Goal: Information Seeking & Learning: Check status

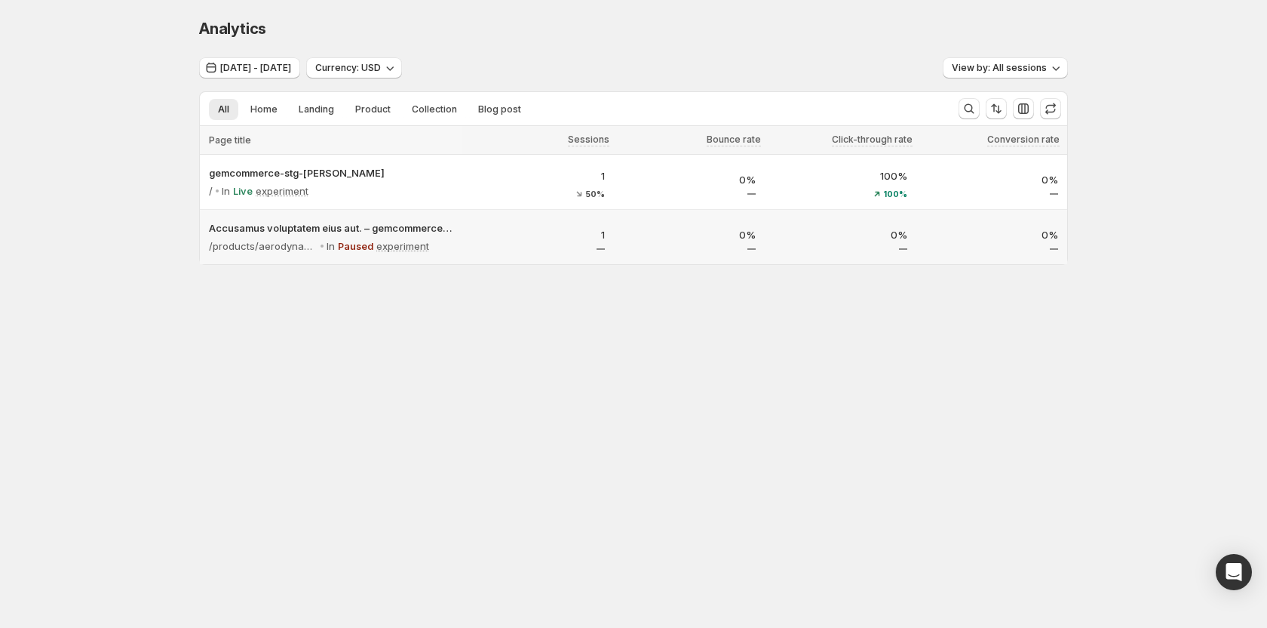
click at [389, 183] on div "Accusamus voluptatem eius aut. – gemcommerce-stg-[PERSON_NAME]" at bounding box center [332, 196] width 214 height 48
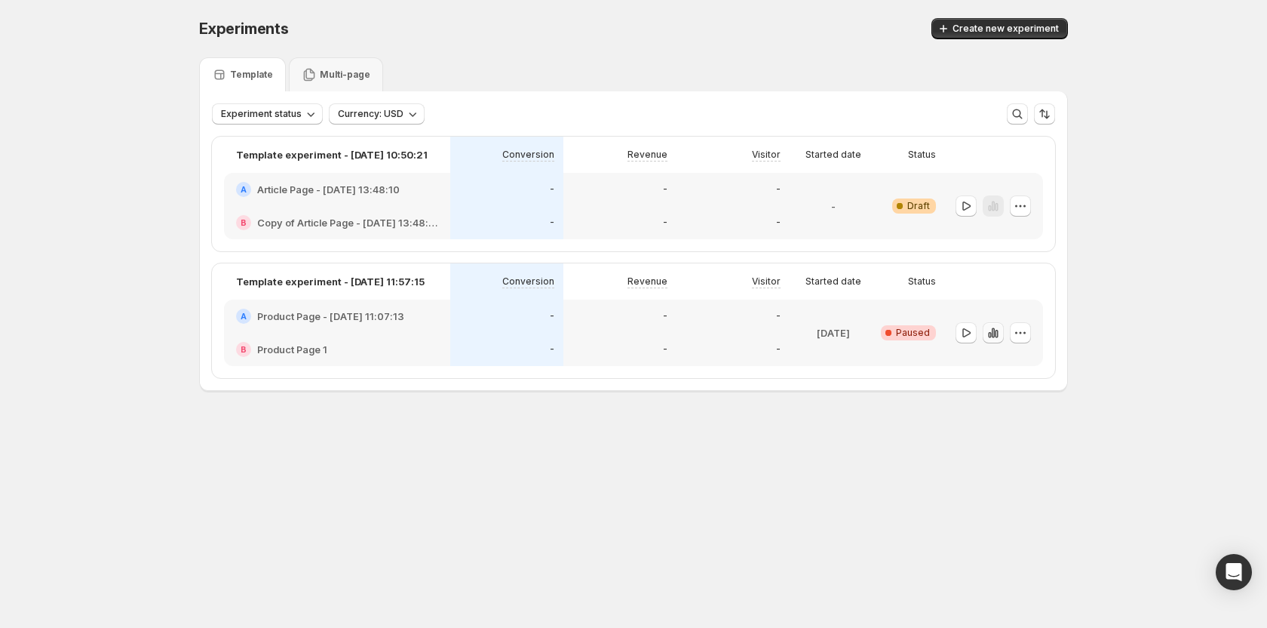
click at [991, 330] on icon "button" at bounding box center [993, 332] width 15 height 15
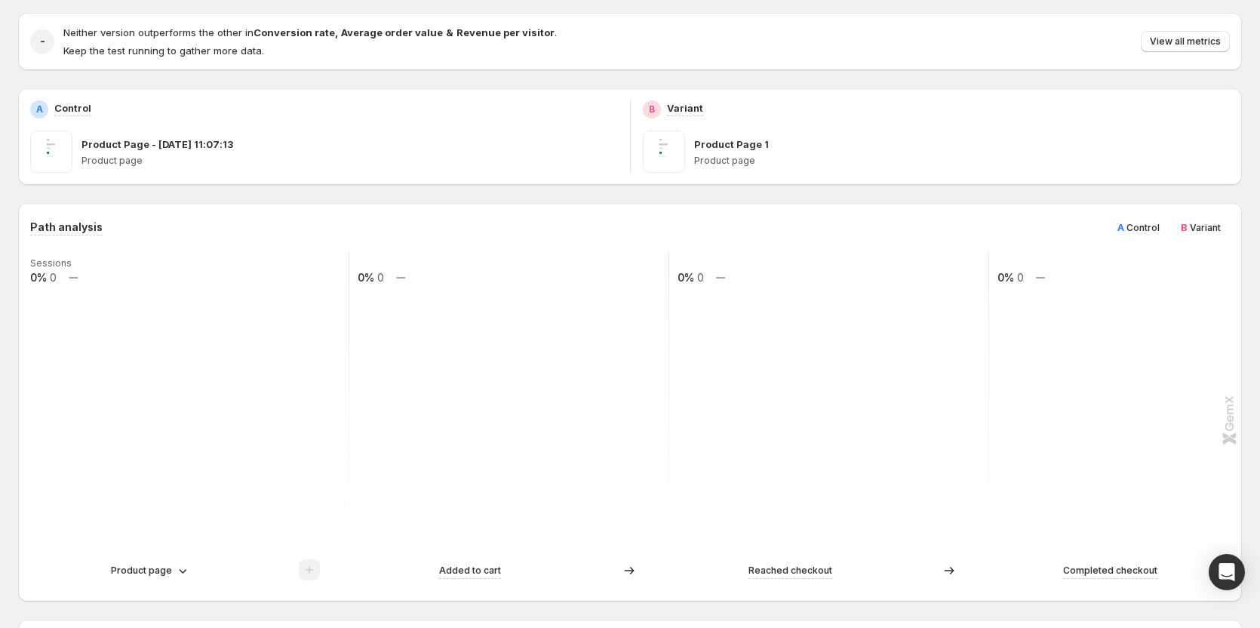
scroll to position [111, 0]
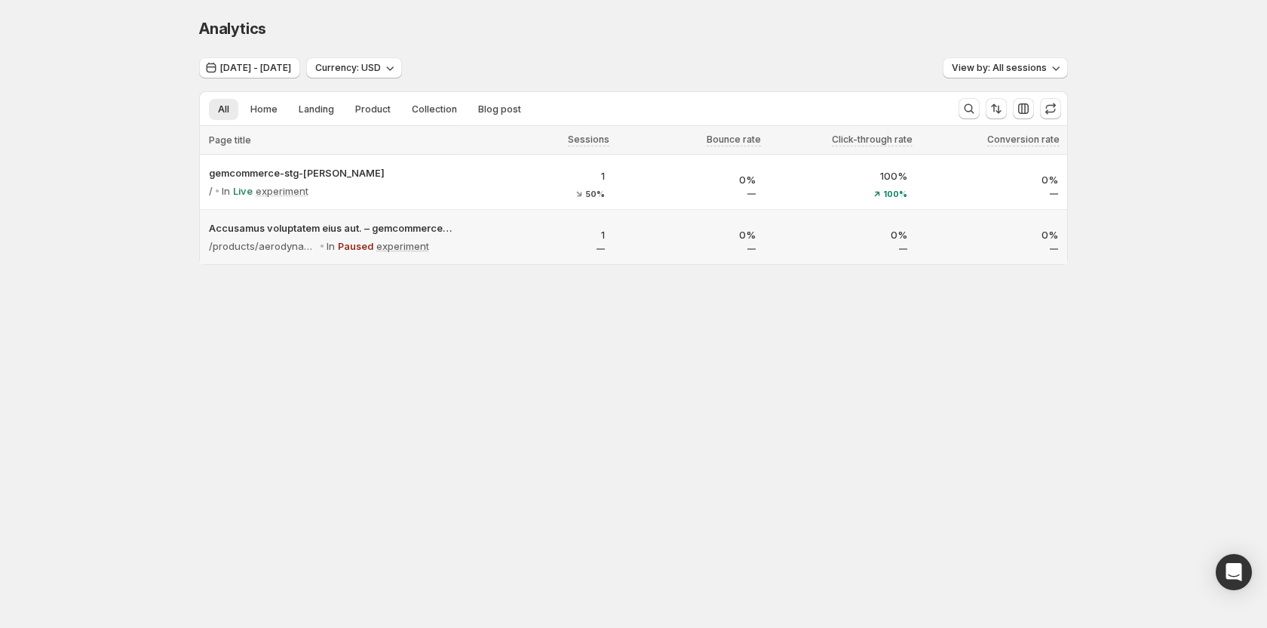
click at [500, 237] on p "1" at bounding box center [539, 234] width 134 height 15
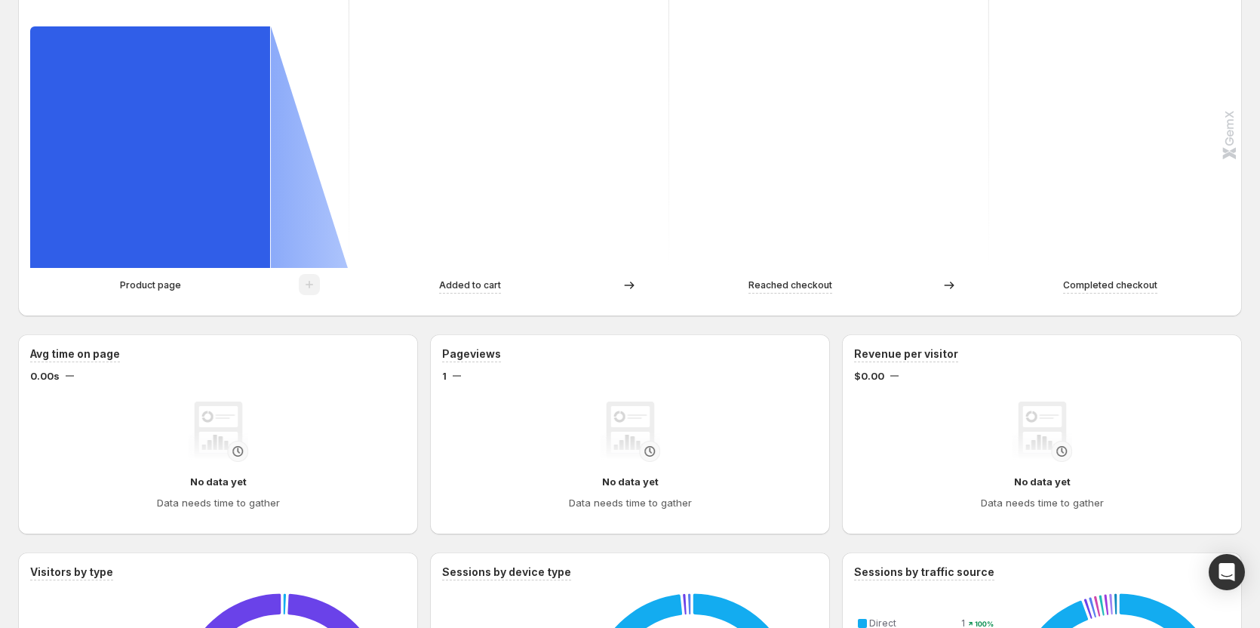
scroll to position [226, 0]
